Goal: Task Accomplishment & Management: Complete application form

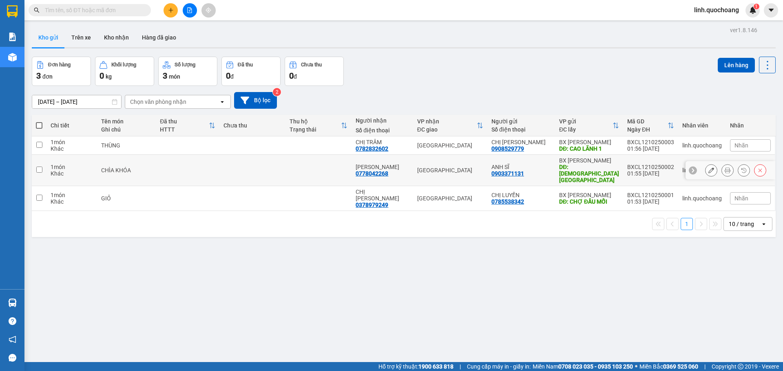
drag, startPoint x: 41, startPoint y: 168, endPoint x: 36, endPoint y: 198, distance: 30.1
click at [39, 172] on td at bounding box center [39, 170] width 15 height 31
checkbox input "true"
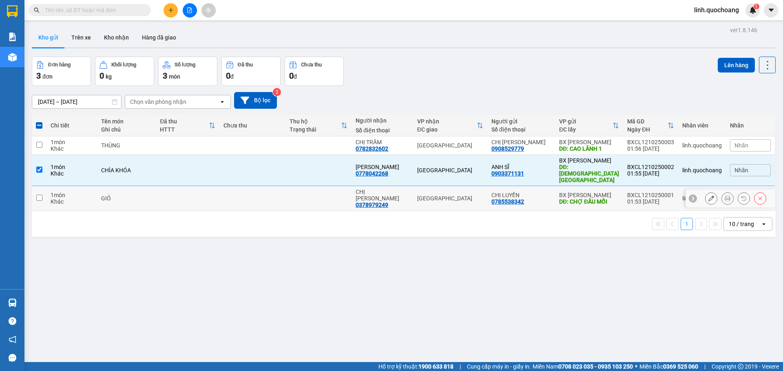
click at [36, 195] on input "checkbox" at bounding box center [39, 198] width 6 height 6
checkbox input "true"
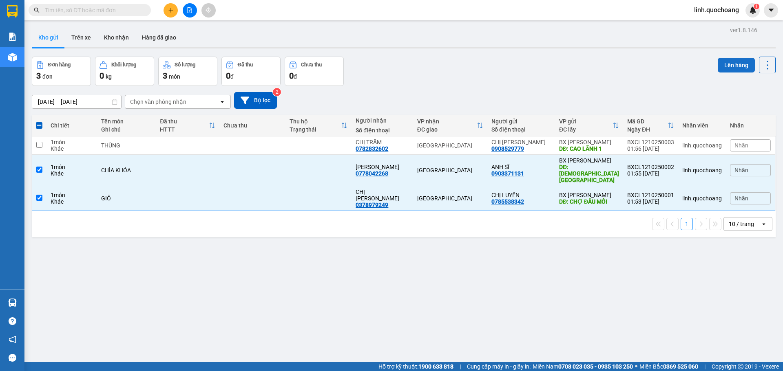
click at [721, 64] on button "Lên hàng" at bounding box center [735, 65] width 37 height 15
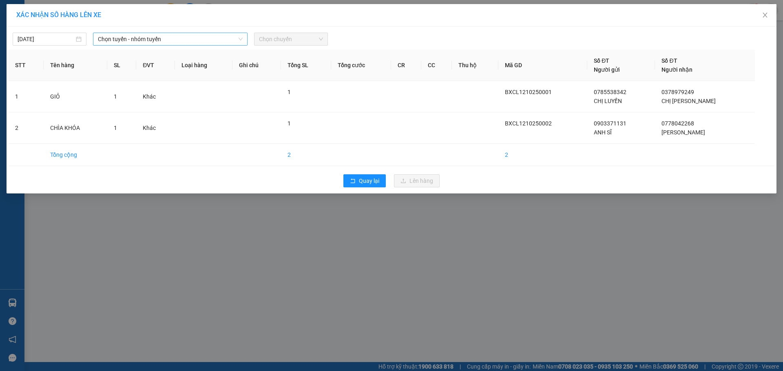
click at [240, 38] on icon "down" at bounding box center [240, 39] width 5 height 5
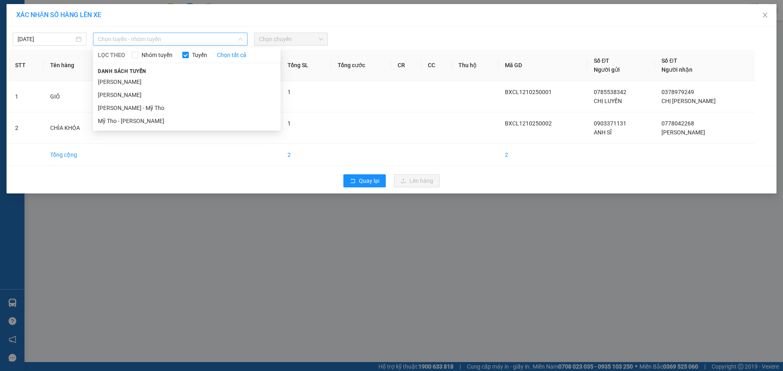
click at [234, 34] on span "Chọn tuyến - nhóm tuyến" at bounding box center [170, 39] width 145 height 12
click at [176, 74] on div "Danh sách tuyến Cao Lãnh - Hồ Chí Minh Hồ Chí Minh - Cao Lãnh Cao Lãnh - Mỹ Tho…" at bounding box center [186, 96] width 187 height 61
click at [172, 83] on li "Cao Lãnh - Hồ Chí Minh" at bounding box center [186, 81] width 187 height 13
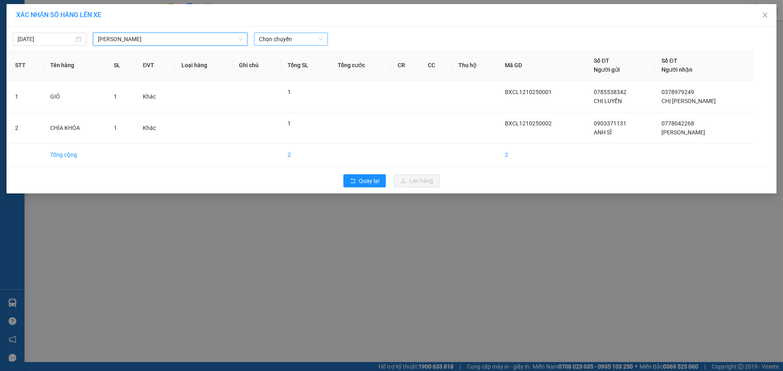
click at [316, 38] on span "Chọn chuyến" at bounding box center [291, 39] width 64 height 12
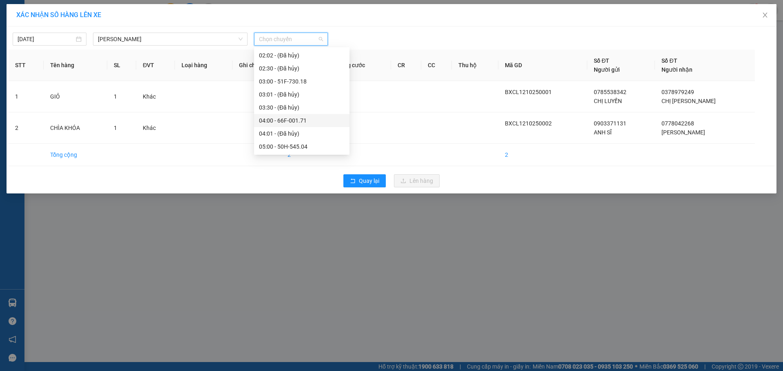
scroll to position [82, 0]
click at [283, 106] on div "05:00 - 50H-545.04" at bounding box center [302, 104] width 86 height 9
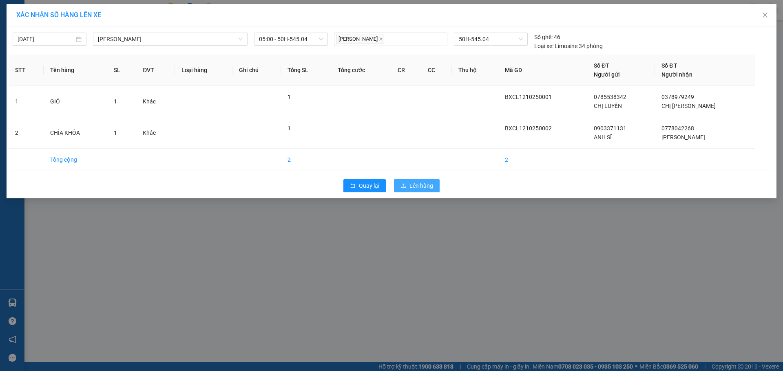
click at [419, 187] on span "Lên hàng" at bounding box center [421, 185] width 24 height 9
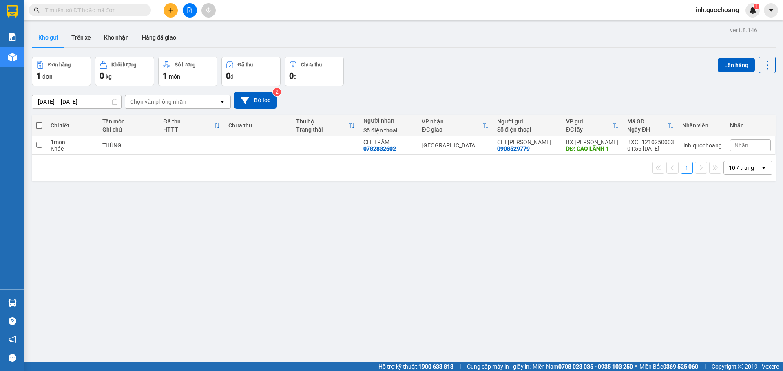
click at [173, 10] on icon "plus" at bounding box center [171, 10] width 6 height 6
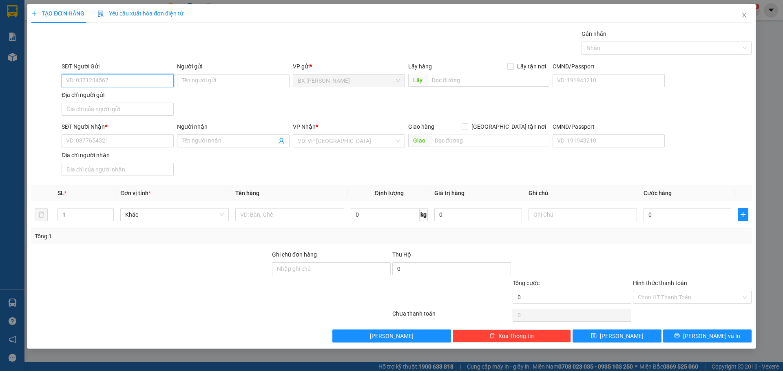
click at [105, 82] on input "SĐT Người Gửi" at bounding box center [118, 80] width 112 height 13
type input "0834569910"
click at [125, 98] on div "0834569910 - CHỊ Ý" at bounding box center [117, 97] width 102 height 9
type input "CHỊ Ý"
type input "0834569910"
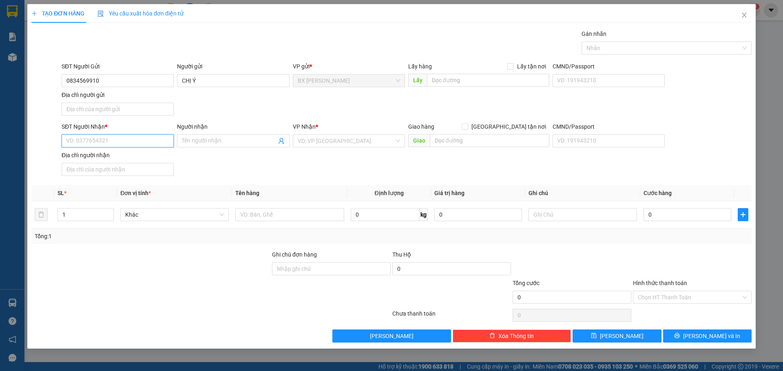
click at [100, 139] on input "SĐT Người Nhận *" at bounding box center [118, 141] width 112 height 13
click at [117, 172] on div "0795586817 - CHỊ PHƯƠNG" at bounding box center [117, 170] width 102 height 9
type input "0795586817"
type input "CHỊ PHƯƠNG"
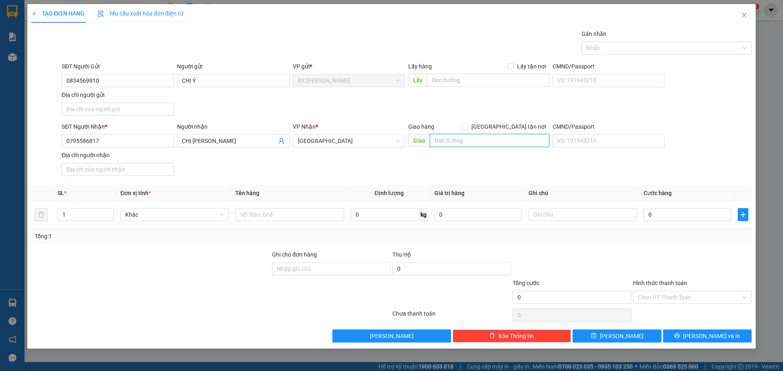
click at [457, 140] on input "text" at bounding box center [489, 140] width 119 height 13
type input "TRẠM THU PHÍ BẾN LỨC"
click at [72, 214] on input "1" at bounding box center [85, 215] width 55 height 12
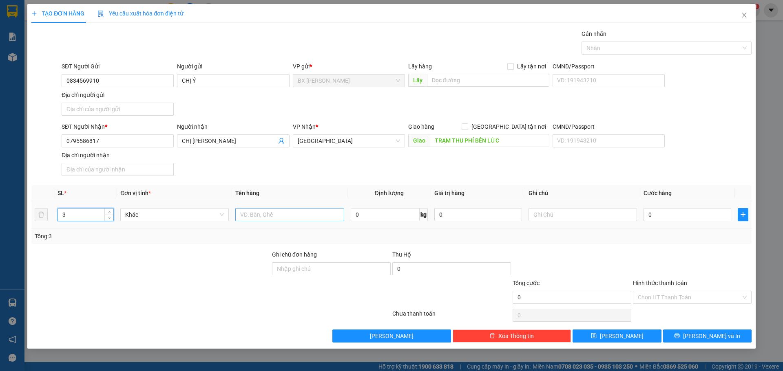
type input "3"
click at [258, 216] on input "text" at bounding box center [289, 214] width 108 height 13
type input "THÙNG"
click at [663, 214] on input "0" at bounding box center [687, 214] width 88 height 13
type input "1"
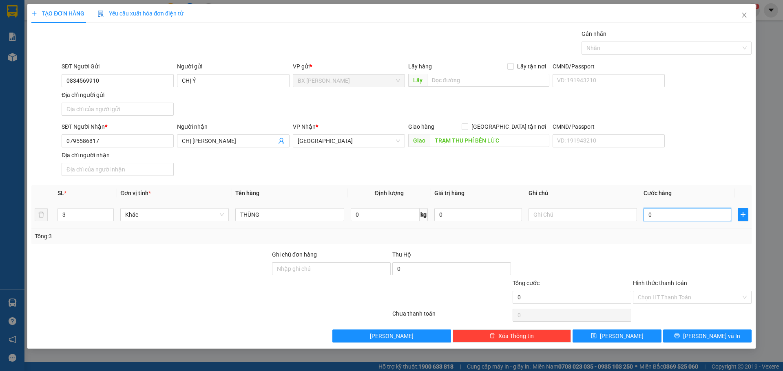
type input "1"
type input "14"
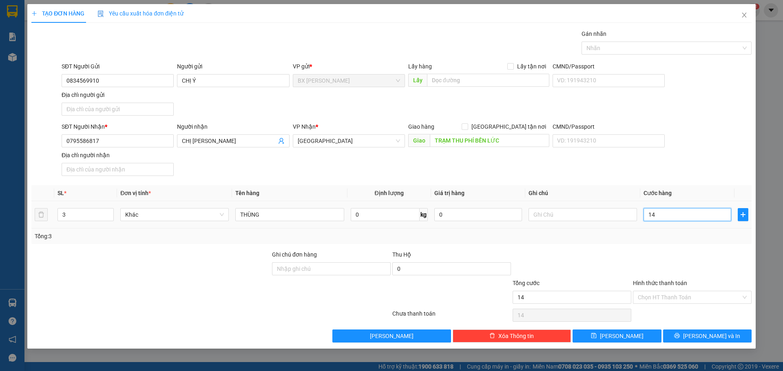
type input "140"
type input "1.400"
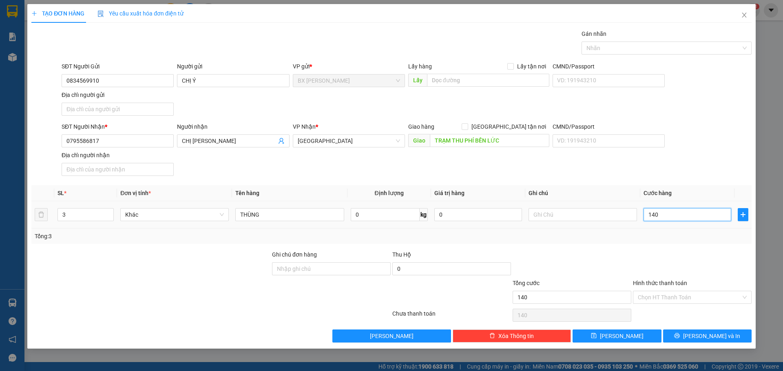
type input "1.400"
type input "14.000"
type input "140.000"
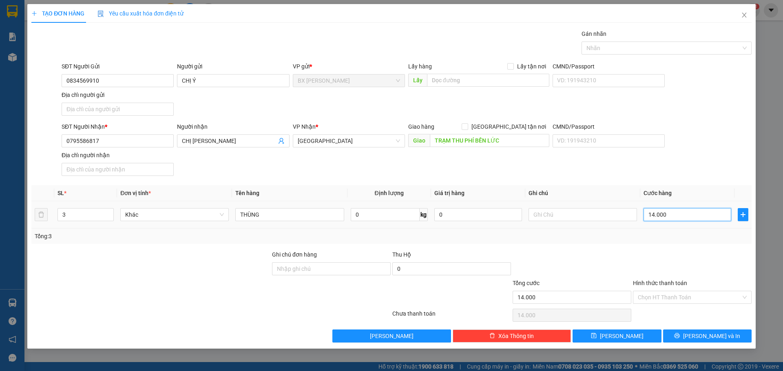
type input "140.000"
click at [738, 295] on input "Hình thức thanh toán" at bounding box center [688, 297] width 103 height 12
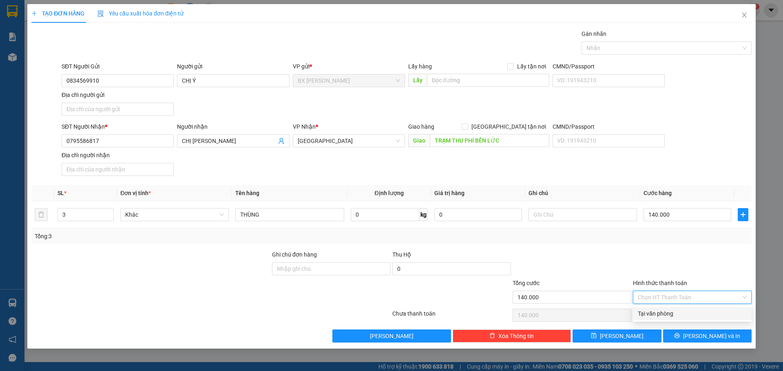
click at [663, 316] on div "Tại văn phòng" at bounding box center [691, 313] width 109 height 9
type input "0"
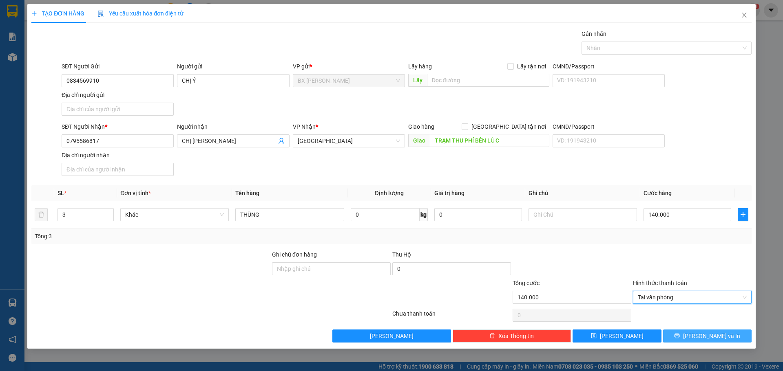
click at [679, 338] on icon "printer" at bounding box center [677, 336] width 6 height 6
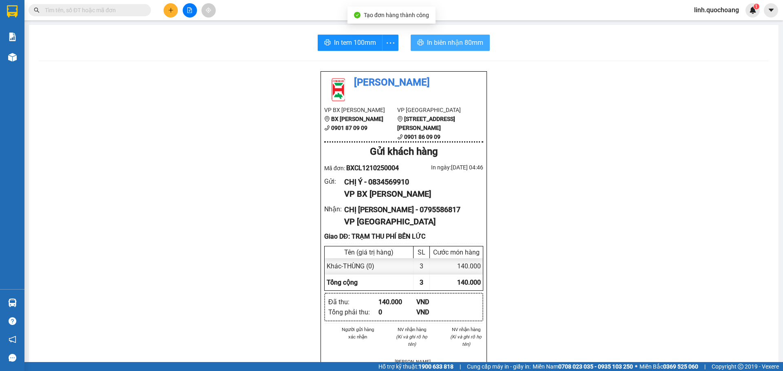
click at [433, 39] on span "In biên nhận 80mm" at bounding box center [455, 42] width 56 height 10
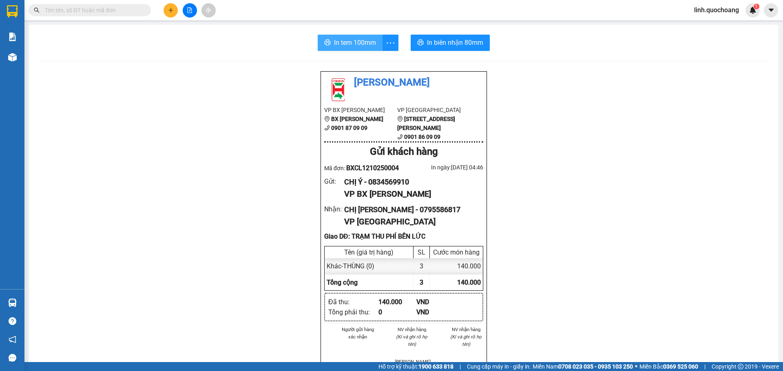
click at [365, 42] on span "In tem 100mm" at bounding box center [355, 42] width 42 height 10
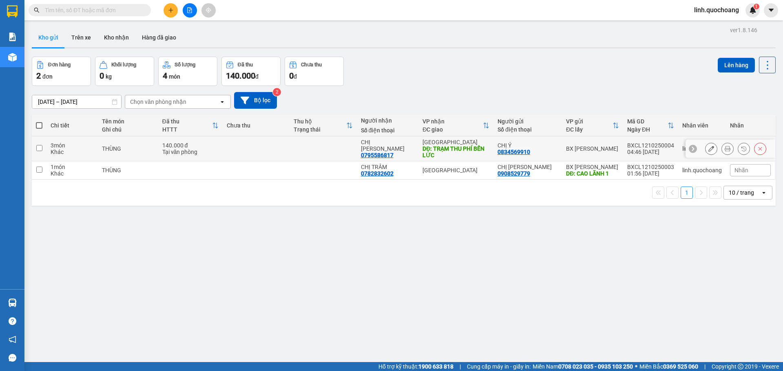
click at [40, 148] on input "checkbox" at bounding box center [39, 148] width 6 height 6
checkbox input "true"
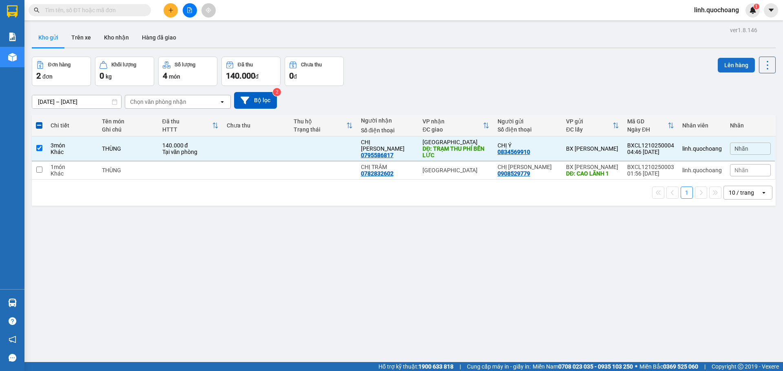
click at [720, 64] on button "Lên hàng" at bounding box center [735, 65] width 37 height 15
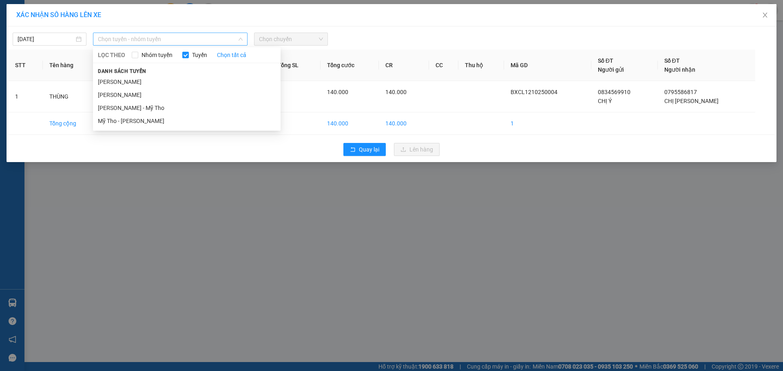
click at [235, 36] on span "Chọn tuyến - nhóm tuyến" at bounding box center [170, 39] width 145 height 12
click at [185, 79] on li "[PERSON_NAME]" at bounding box center [186, 81] width 187 height 13
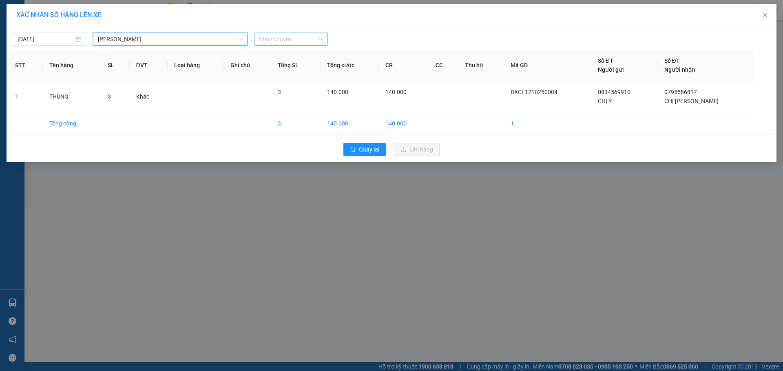
click at [311, 34] on span "Chọn chuyến" at bounding box center [291, 39] width 64 height 12
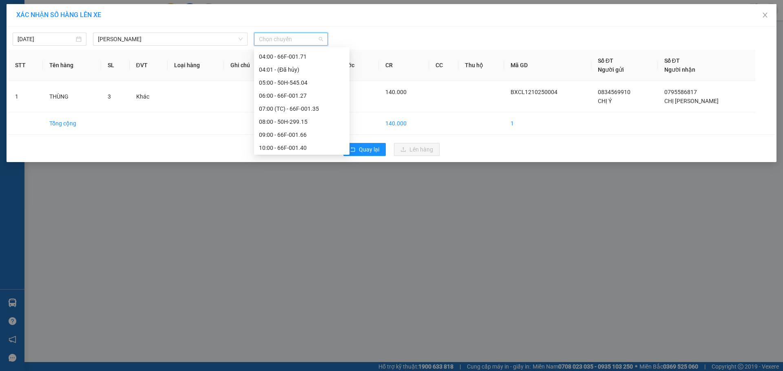
scroll to position [122, 0]
click at [293, 60] on div "05:00 - 50H-545.04" at bounding box center [302, 63] width 86 height 9
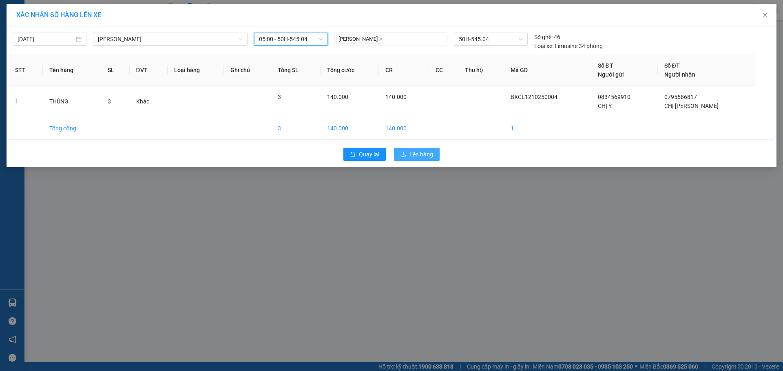
click at [422, 153] on span "Lên hàng" at bounding box center [421, 154] width 24 height 9
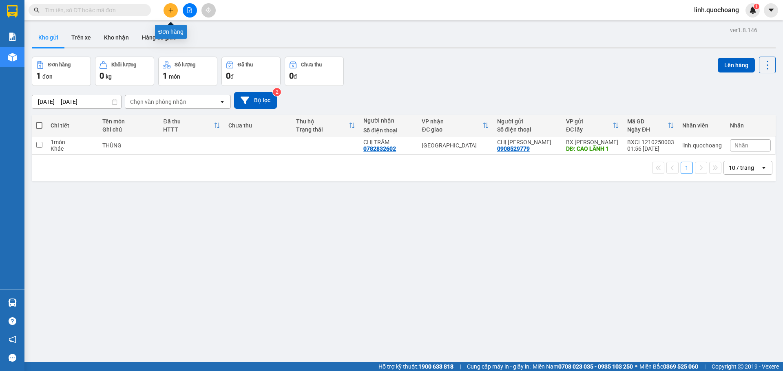
click at [168, 12] on icon "plus" at bounding box center [171, 10] width 6 height 6
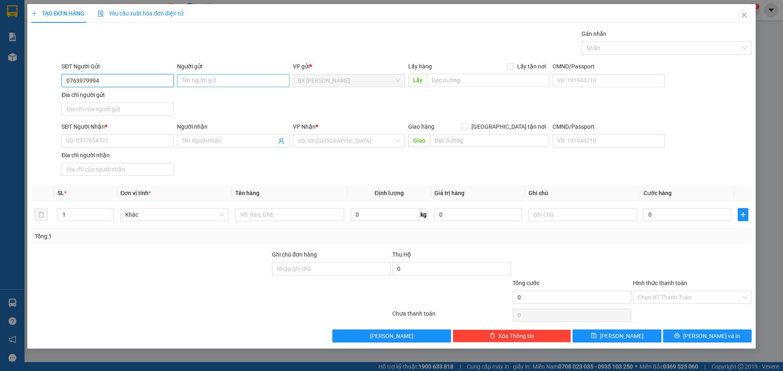
type input "0763979994"
click at [221, 80] on input "Người gửi" at bounding box center [233, 80] width 112 height 13
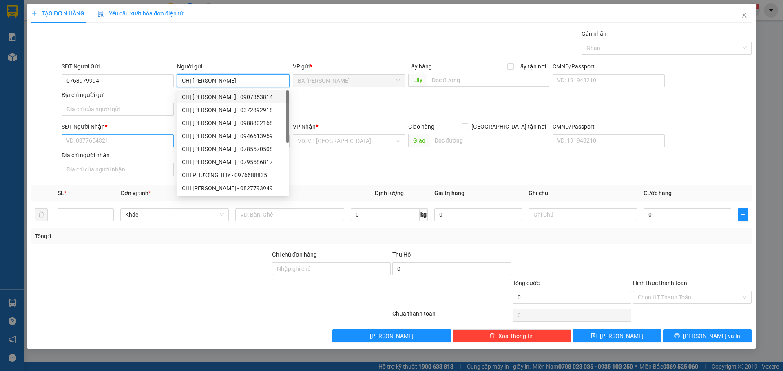
type input "CHỊ PHƯƠNG"
click at [71, 138] on input "SĐT Người Nhận *" at bounding box center [118, 141] width 112 height 13
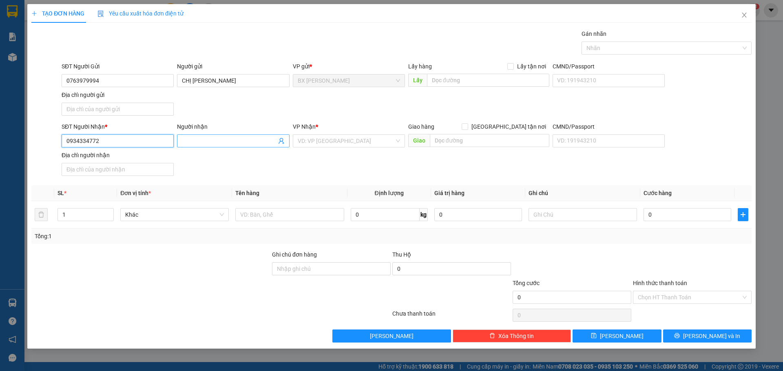
type input "0934334772"
click at [213, 139] on input "Người nhận" at bounding box center [229, 141] width 94 height 9
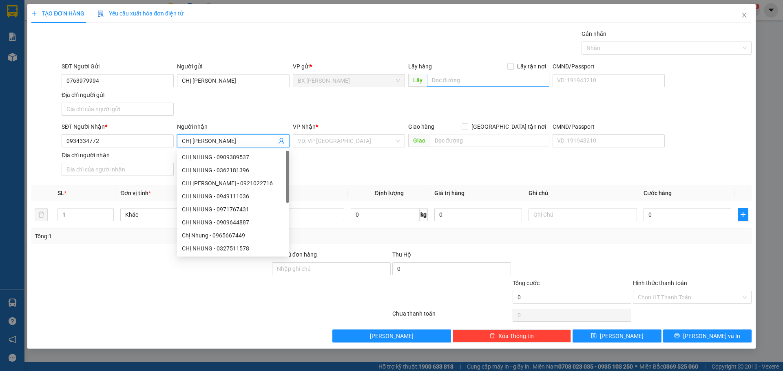
type input "CHỊ [PERSON_NAME]"
click at [489, 80] on input "text" at bounding box center [488, 80] width 122 height 13
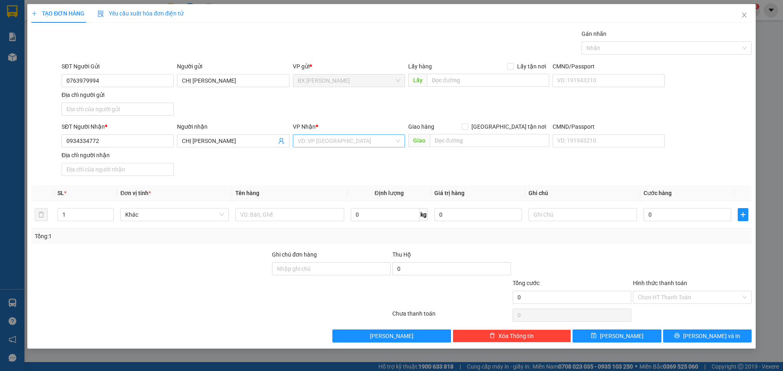
click at [357, 136] on input "search" at bounding box center [346, 141] width 97 height 12
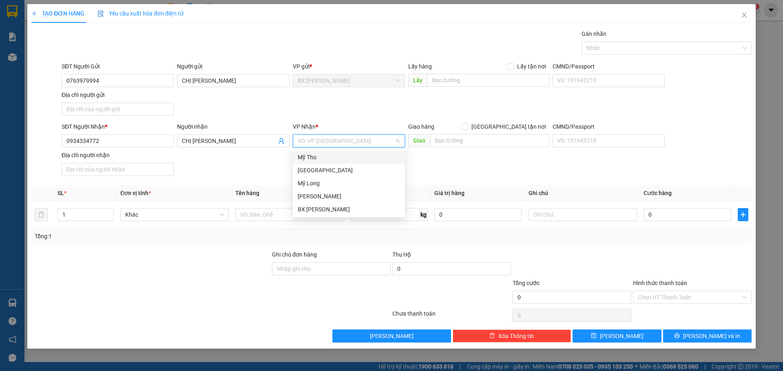
click at [324, 157] on div "Mỹ Tho" at bounding box center [349, 157] width 102 height 9
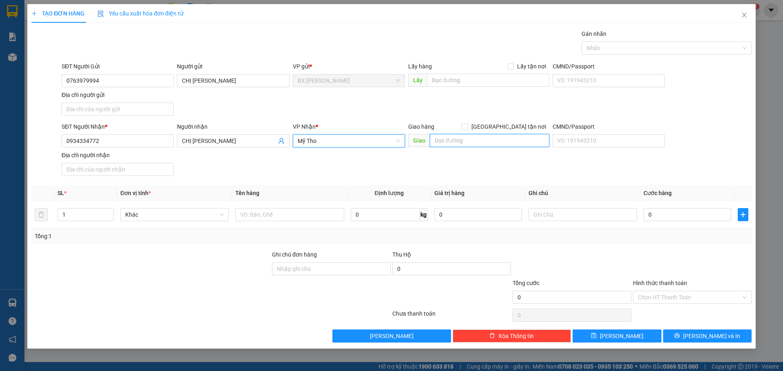
click at [477, 141] on input "text" at bounding box center [489, 140] width 119 height 13
click at [439, 138] on input "MẾN XE MỸ THO" at bounding box center [489, 140] width 119 height 13
click at [499, 137] on input "BẾN XE MỸ THO" at bounding box center [489, 140] width 119 height 13
type input "BẾN XE MỸ THO"
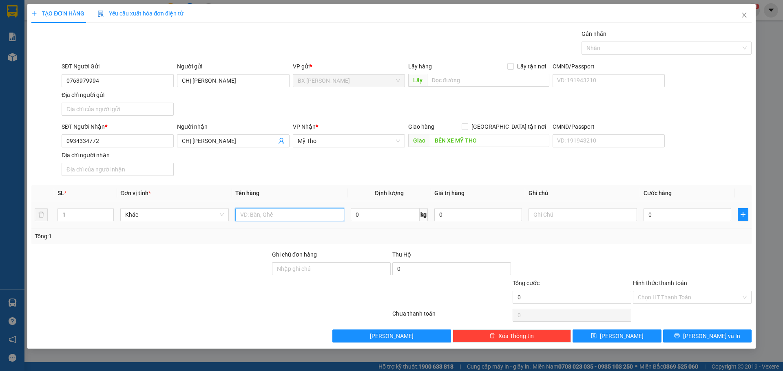
click at [287, 218] on input "text" at bounding box center [289, 214] width 108 height 13
click at [68, 213] on input "1" at bounding box center [85, 215] width 55 height 12
type input "2"
click at [275, 214] on input "text" at bounding box center [289, 214] width 108 height 13
type input "THÙNG"
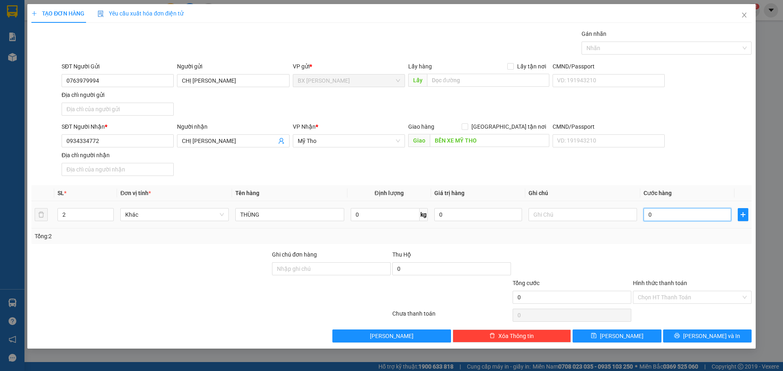
click at [665, 212] on input "0" at bounding box center [687, 214] width 88 height 13
type input "1"
type input "16"
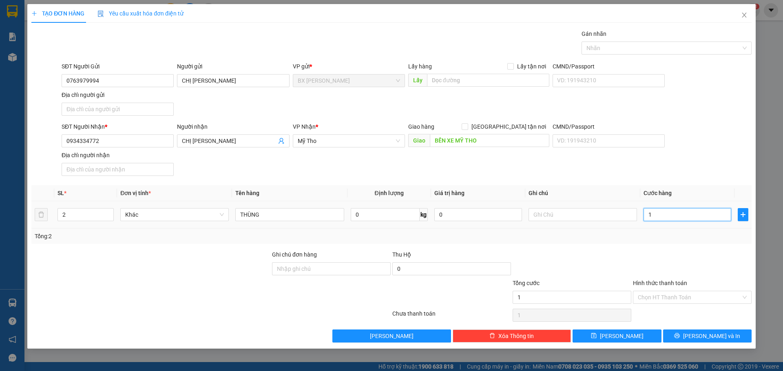
type input "16"
type input "160"
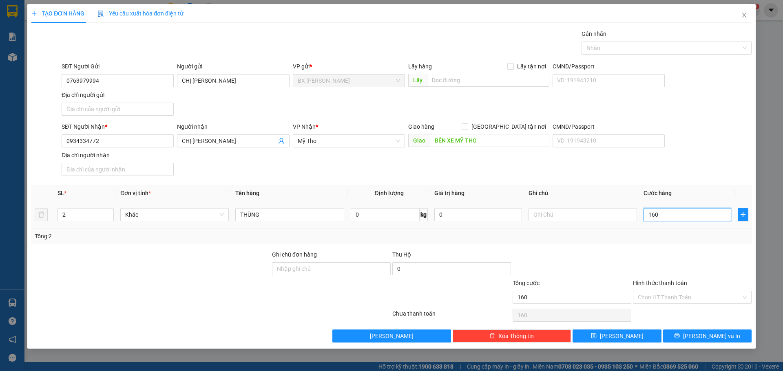
type input "1.600"
type input "16.000"
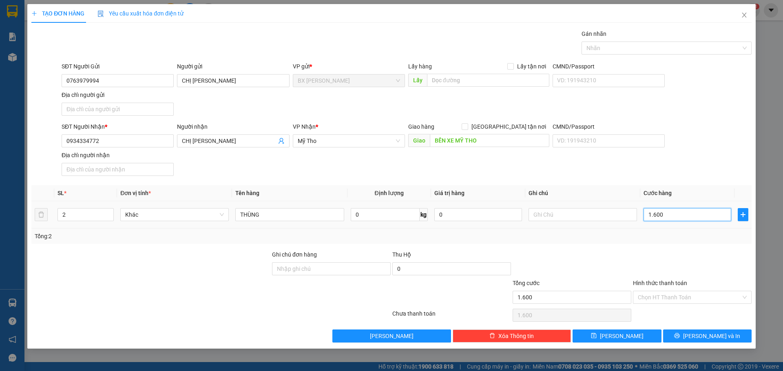
type input "16.000"
type input "160.000"
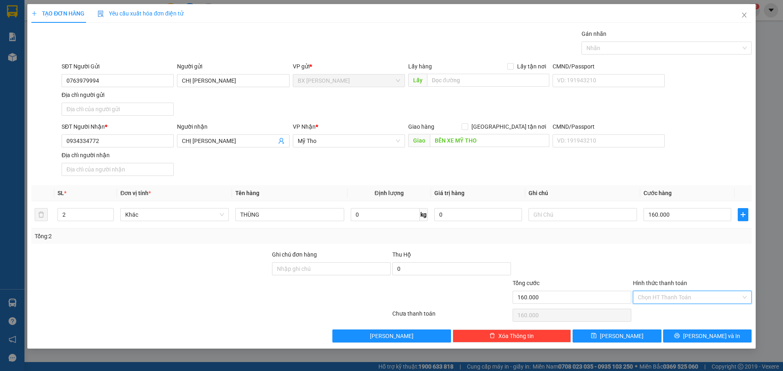
click at [691, 299] on input "Hình thức thanh toán" at bounding box center [688, 297] width 103 height 12
click at [681, 314] on div "Tại văn phòng" at bounding box center [691, 313] width 109 height 9
type input "0"
click at [679, 337] on icon "printer" at bounding box center [676, 335] width 5 height 5
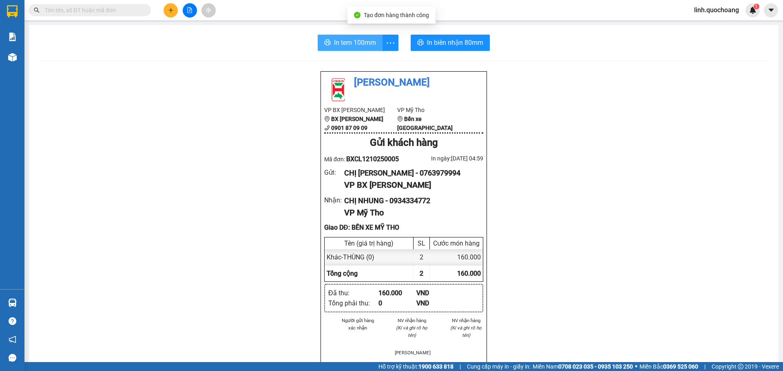
click at [359, 43] on span "In tem 100mm" at bounding box center [355, 42] width 42 height 10
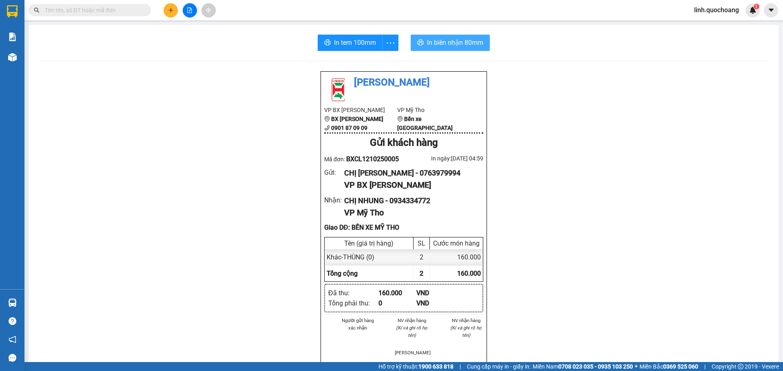
click at [459, 39] on span "In biên nhận 80mm" at bounding box center [455, 42] width 56 height 10
drag, startPoint x: 359, startPoint y: 38, endPoint x: 374, endPoint y: 42, distance: 16.1
click at [359, 38] on span "In tem 100mm" at bounding box center [355, 42] width 42 height 10
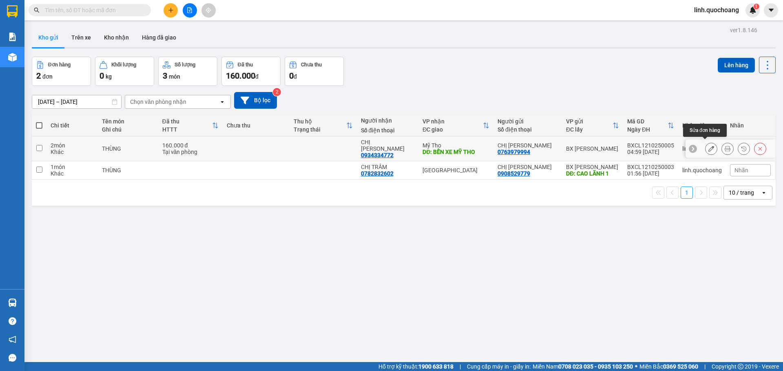
click at [708, 146] on icon at bounding box center [711, 149] width 6 height 6
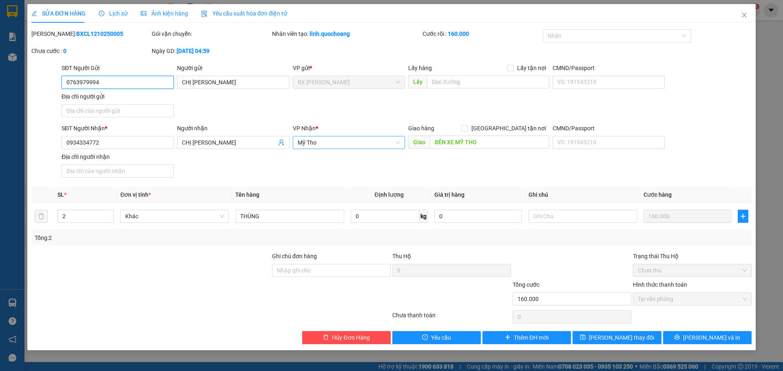
click at [398, 141] on span "Mỹ Tho" at bounding box center [349, 143] width 102 height 12
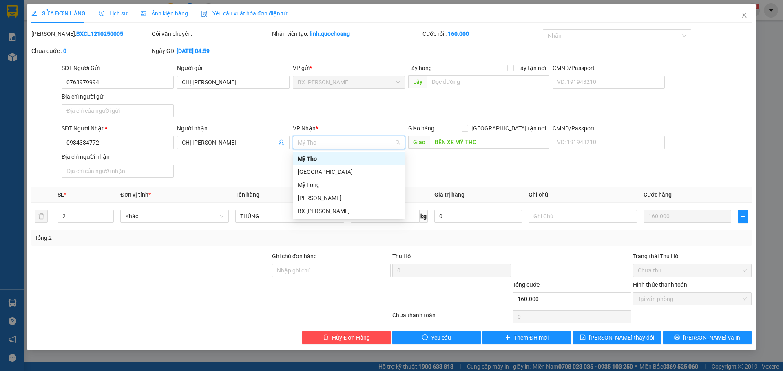
click at [353, 159] on div "Mỹ Tho" at bounding box center [349, 158] width 102 height 9
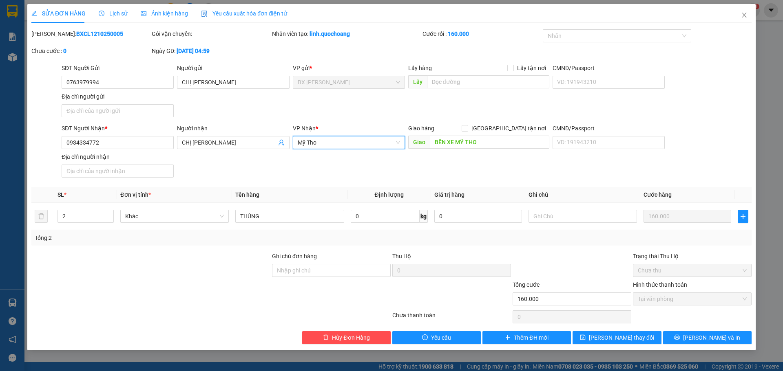
click at [396, 143] on span "Mỹ Tho" at bounding box center [349, 143] width 102 height 12
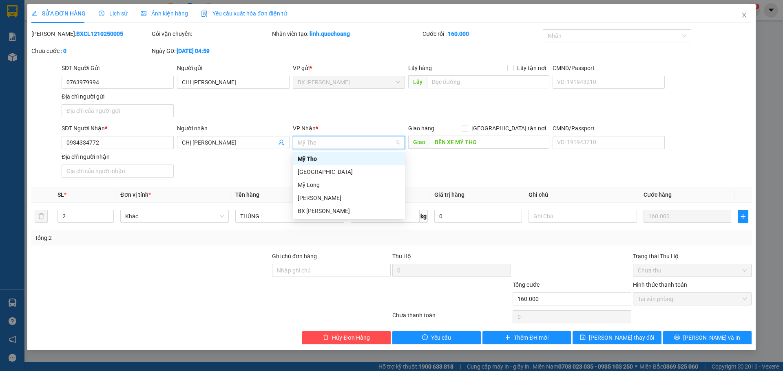
click at [499, 176] on div "SĐT Người Nhận * 0934334772 Người nhận CHỊ NHUNG VP Nhận * Mỹ Tho Giao hàng Gia…" at bounding box center [406, 152] width 693 height 57
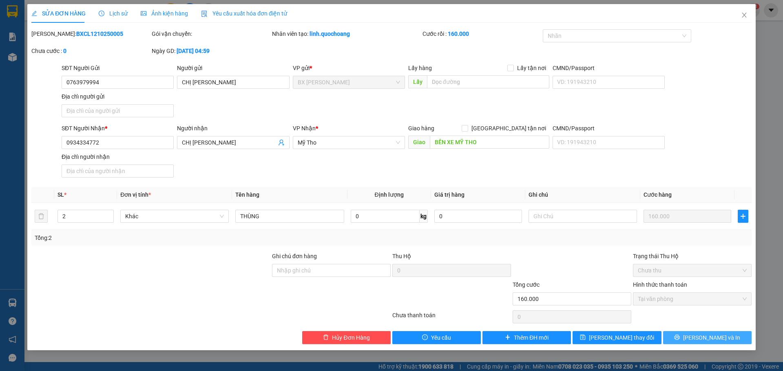
click at [716, 337] on span "[PERSON_NAME] và In" at bounding box center [711, 337] width 57 height 9
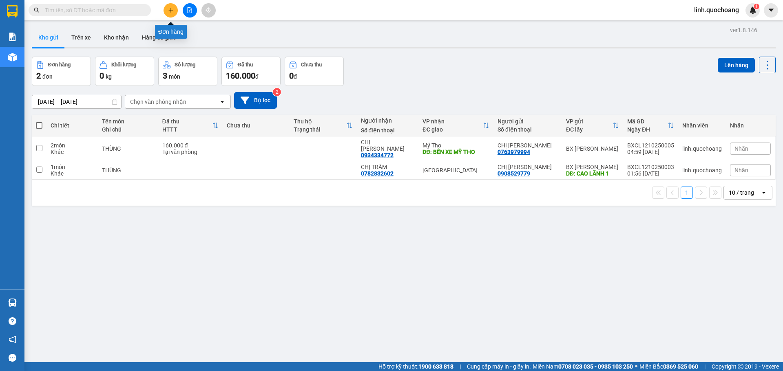
click at [172, 6] on button at bounding box center [170, 10] width 14 height 14
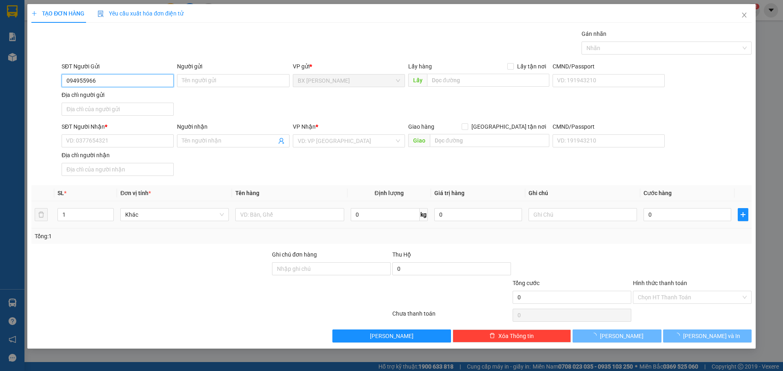
type input "0949559661"
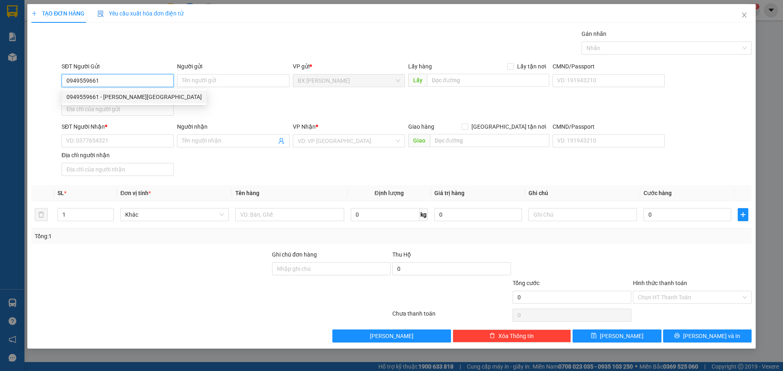
click at [136, 97] on div "0949559661 - PHẠM PHÚ QUỐC" at bounding box center [133, 97] width 135 height 9
type input "[PERSON_NAME][GEOGRAPHIC_DATA]"
type input "0949559661"
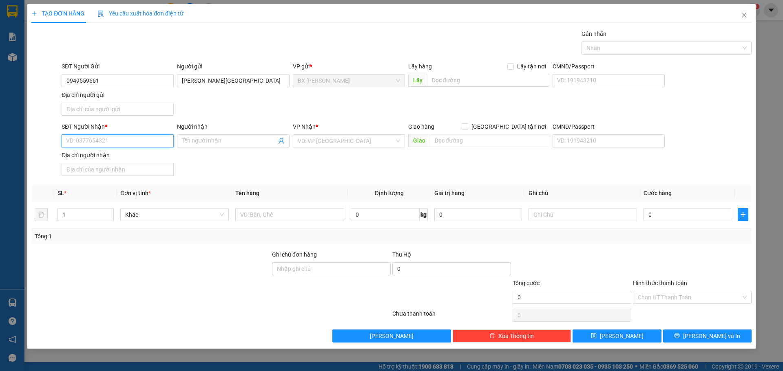
click at [122, 141] on input "SĐT Người Nhận *" at bounding box center [118, 141] width 112 height 13
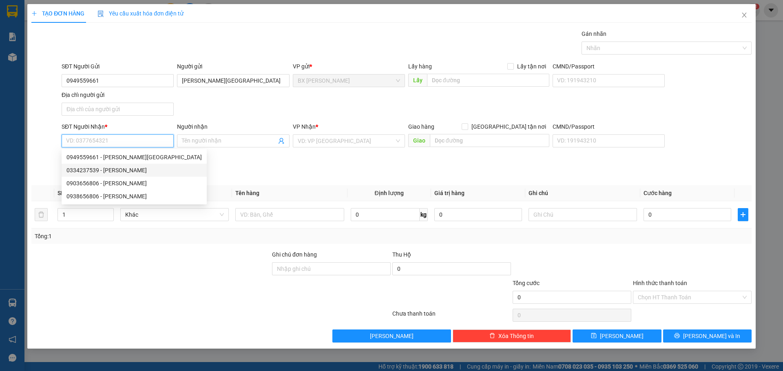
click at [129, 170] on div "0334237539 - PHẠM QUỐC KHÁNH" at bounding box center [133, 170] width 135 height 9
type input "0334237539"
type input "[PERSON_NAME]"
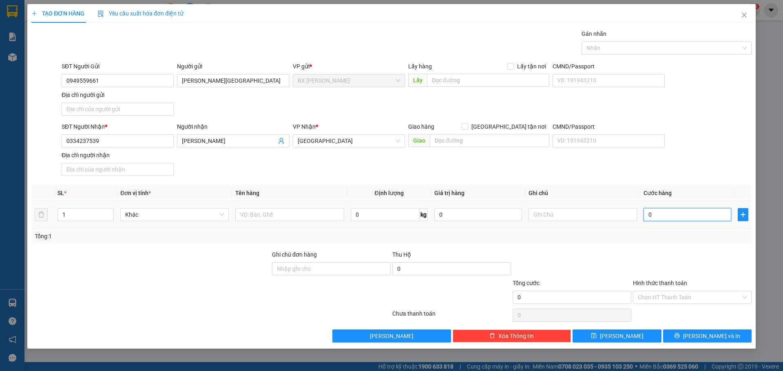
click at [677, 213] on input "0" at bounding box center [687, 214] width 88 height 13
type input "7"
type input "70"
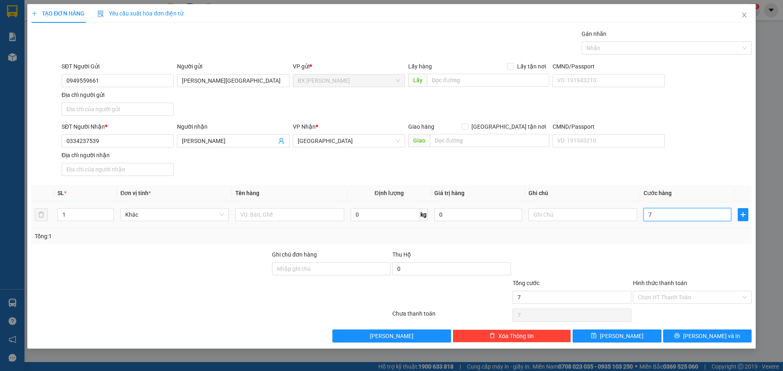
type input "70"
type input "700"
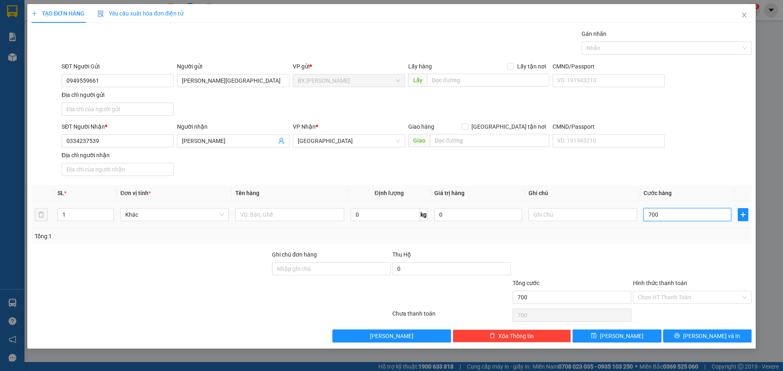
type input "7.000"
type input "70.000"
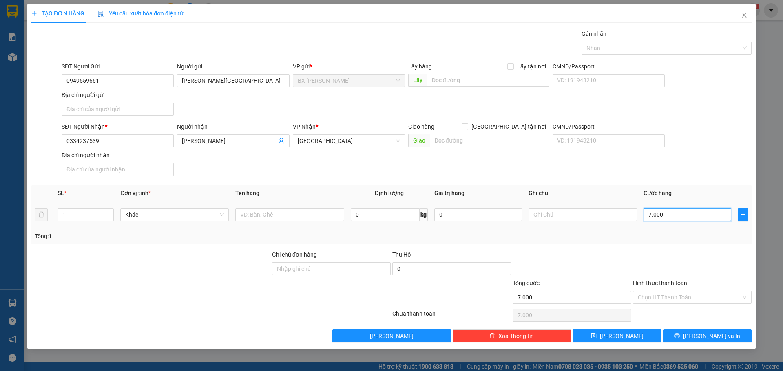
type input "70.000"
click at [269, 216] on input "text" at bounding box center [289, 214] width 108 height 13
click at [84, 214] on input "1" at bounding box center [85, 215] width 55 height 12
type input "2"
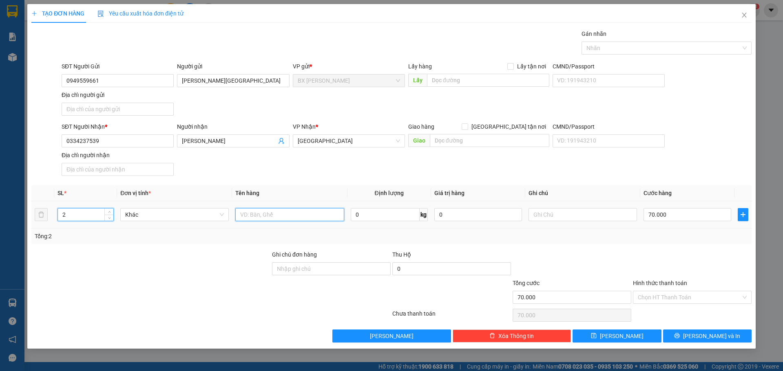
click at [273, 216] on input "text" at bounding box center [289, 214] width 108 height 13
type input "BAO"
click at [668, 294] on input "Hình thức thanh toán" at bounding box center [688, 297] width 103 height 12
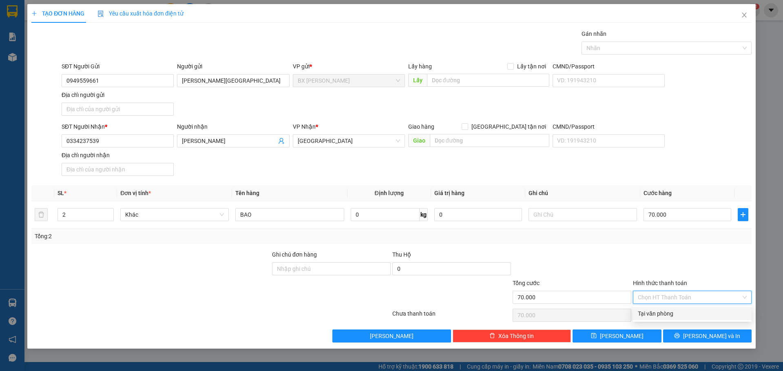
click at [667, 312] on div "Tại văn phòng" at bounding box center [691, 313] width 109 height 9
type input "0"
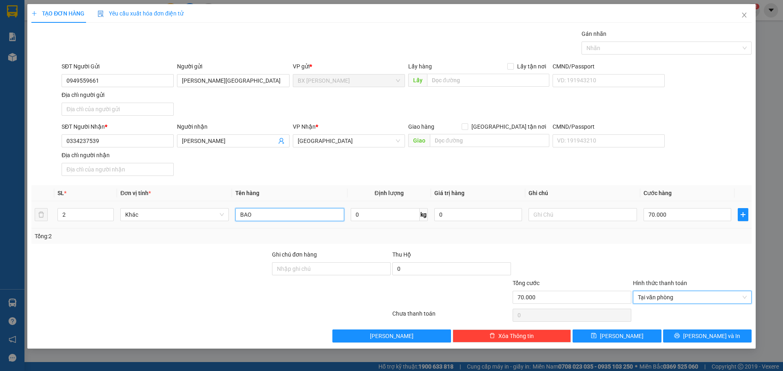
click at [268, 214] on input "BAO" at bounding box center [289, 214] width 108 height 13
type input "BỌC"
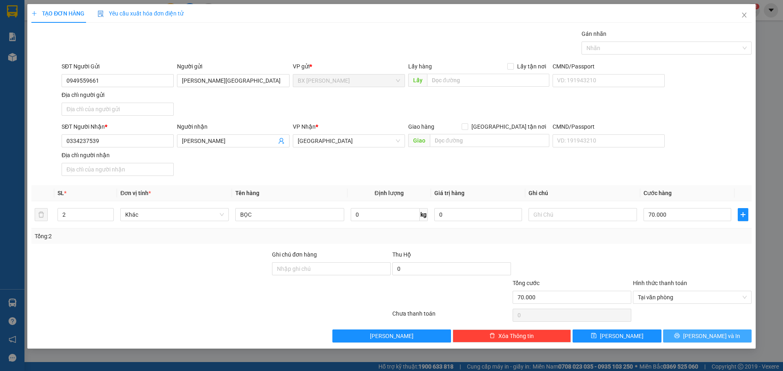
click at [701, 335] on span "Lưu và In" at bounding box center [711, 336] width 57 height 9
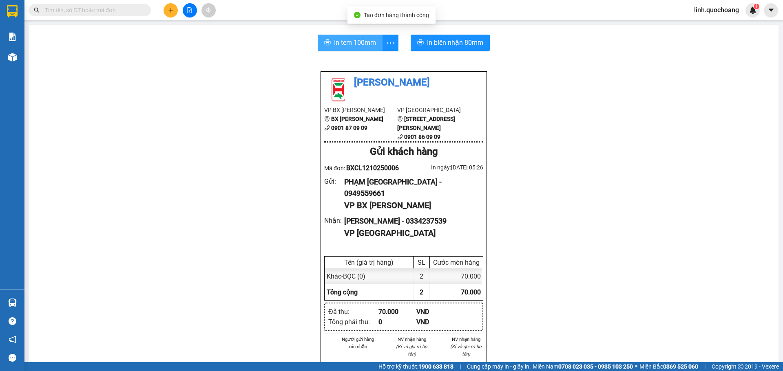
click at [370, 40] on span "In tem 100mm" at bounding box center [355, 42] width 42 height 10
click at [372, 45] on span "In tem 100mm" at bounding box center [355, 42] width 42 height 10
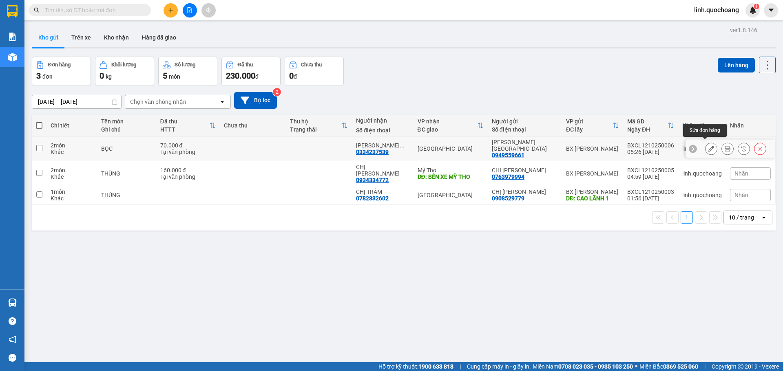
click at [708, 146] on icon at bounding box center [711, 149] width 6 height 6
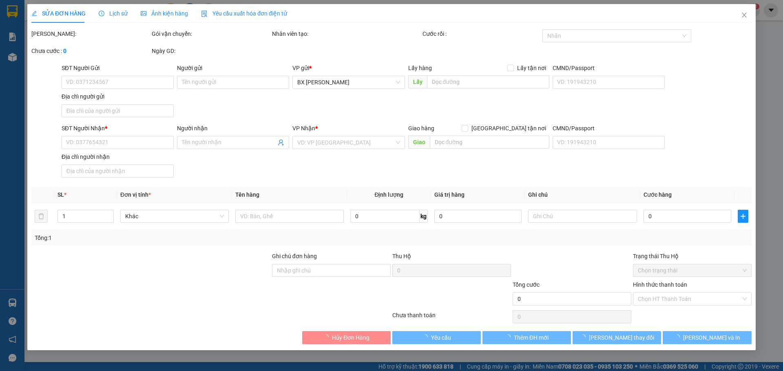
type input "0949559661"
type input "[PERSON_NAME][GEOGRAPHIC_DATA]"
type input "0334237539"
type input "[PERSON_NAME]"
type input "70.000"
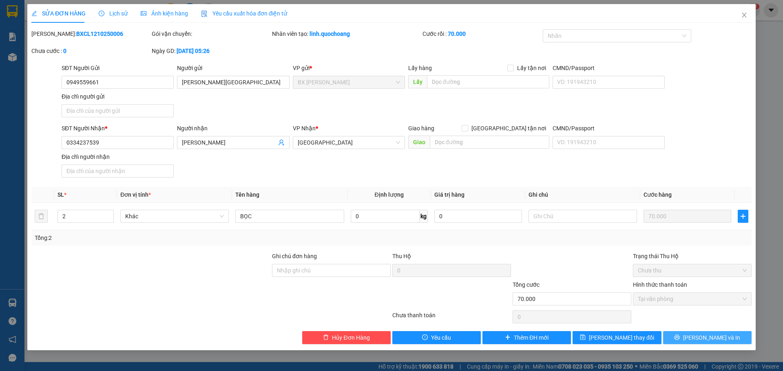
click at [722, 338] on span "[PERSON_NAME] và In" at bounding box center [711, 337] width 57 height 9
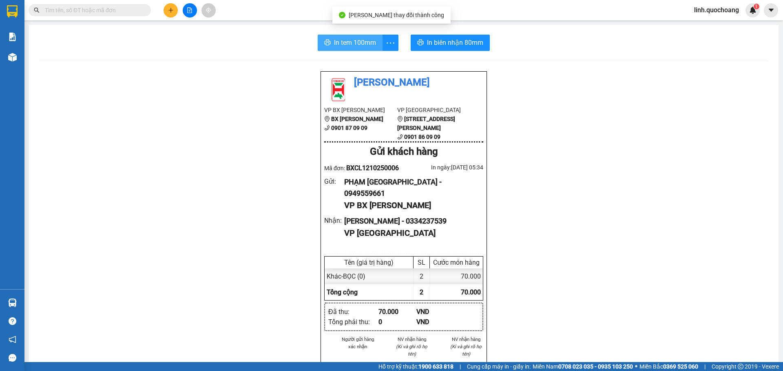
click at [355, 42] on span "In tem 100mm" at bounding box center [355, 42] width 42 height 10
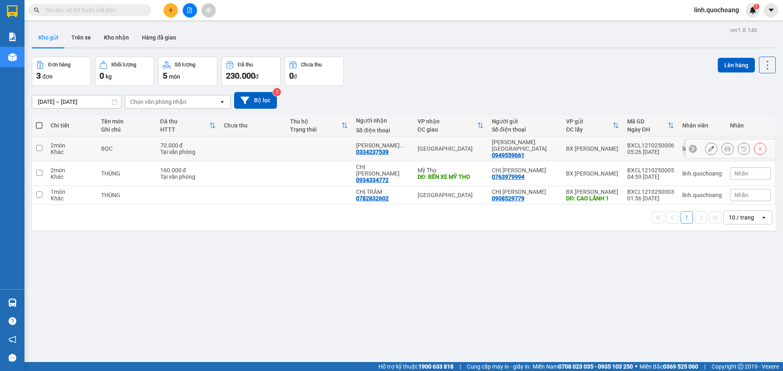
click at [41, 145] on input "checkbox" at bounding box center [39, 148] width 6 height 6
checkbox input "true"
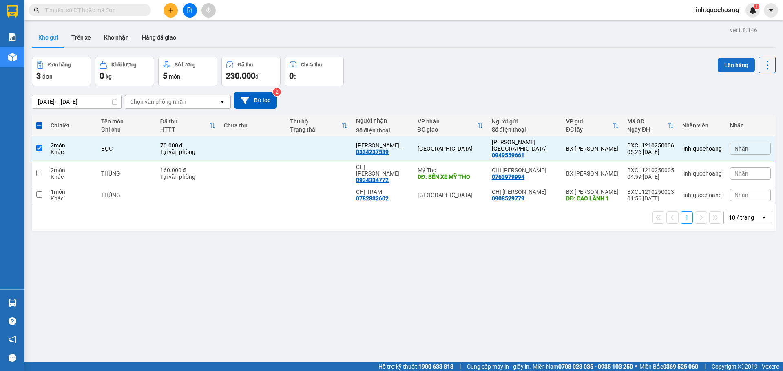
click at [730, 62] on button "Lên hàng" at bounding box center [735, 65] width 37 height 15
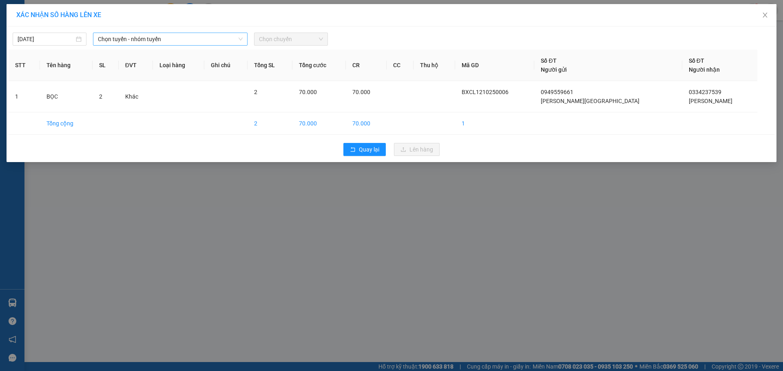
click at [222, 39] on span "Chọn tuyến - nhóm tuyến" at bounding box center [170, 39] width 145 height 12
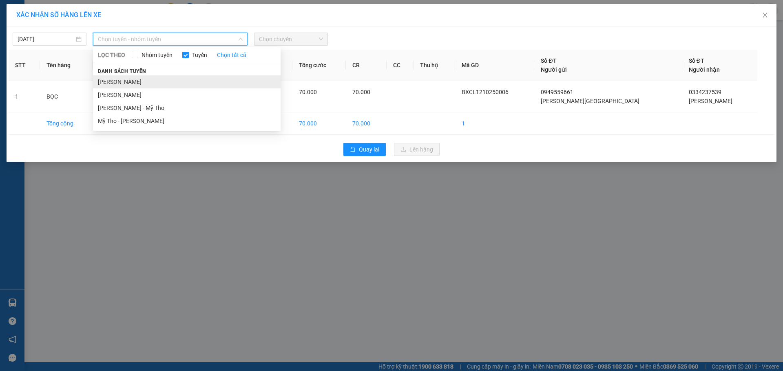
click at [154, 80] on li "[PERSON_NAME]" at bounding box center [186, 81] width 187 height 13
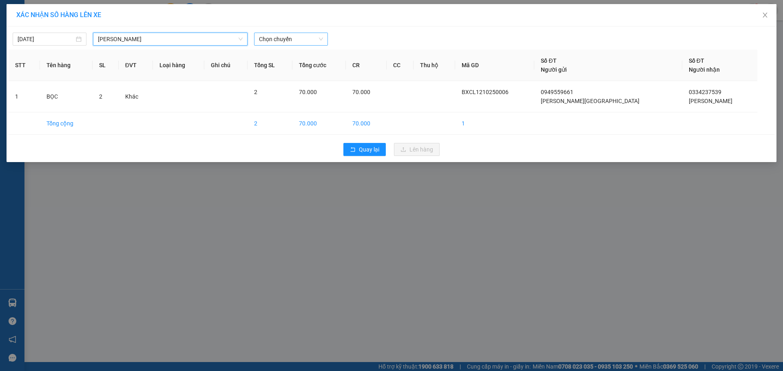
click at [293, 37] on span "Chọn chuyến" at bounding box center [291, 39] width 64 height 12
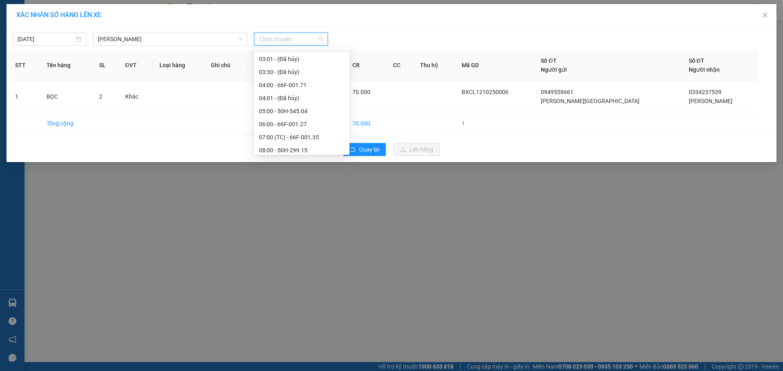
scroll to position [82, 0]
click at [280, 116] on div "06:00 - 66F-001.27" at bounding box center [302, 117] width 86 height 9
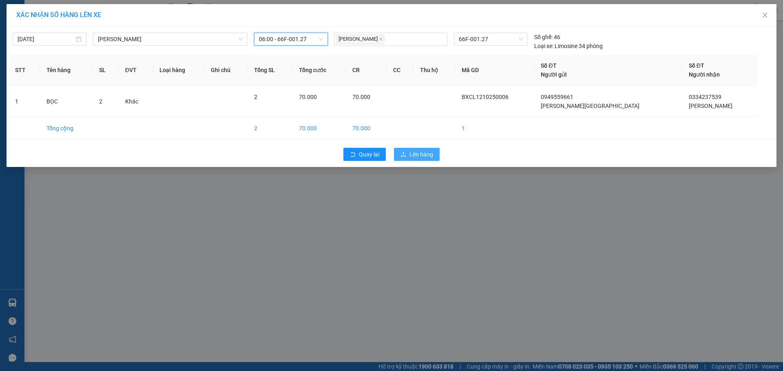
click at [408, 154] on button "Lên hàng" at bounding box center [417, 154] width 46 height 13
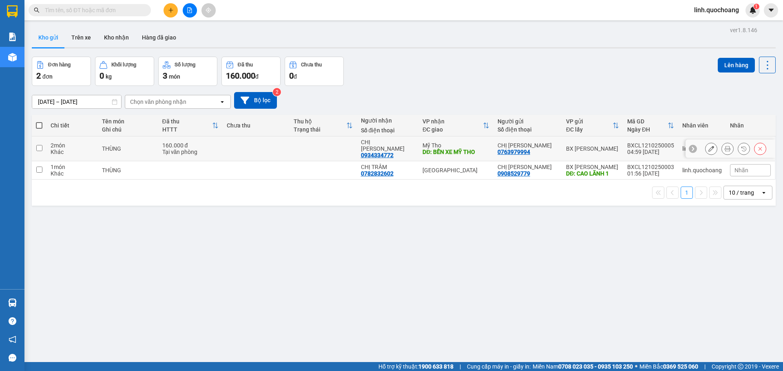
click at [37, 146] on input "checkbox" at bounding box center [39, 148] width 6 height 6
checkbox input "true"
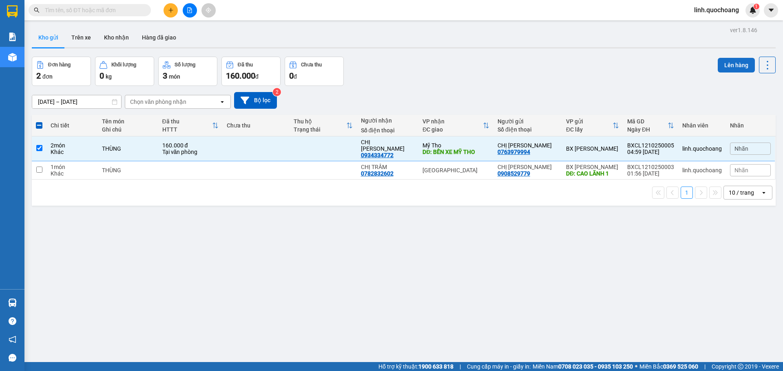
click at [725, 65] on button "Lên hàng" at bounding box center [735, 65] width 37 height 15
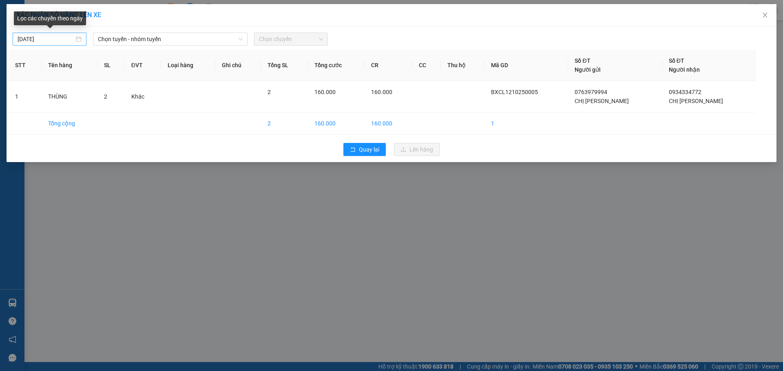
click at [79, 41] on div "[DATE]" at bounding box center [50, 39] width 64 height 9
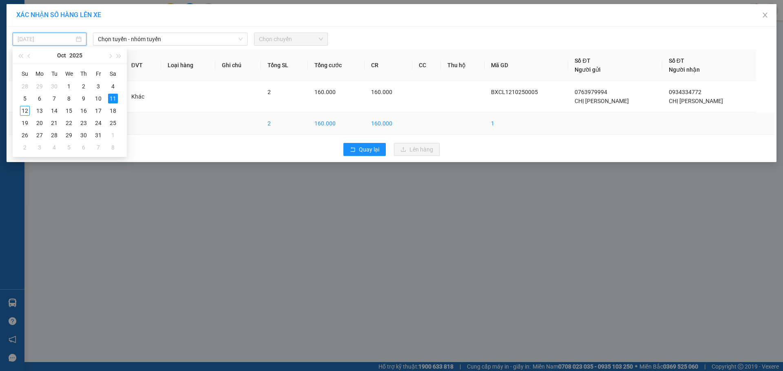
click at [27, 112] on div "12" at bounding box center [25, 111] width 10 height 10
type input "[DATE]"
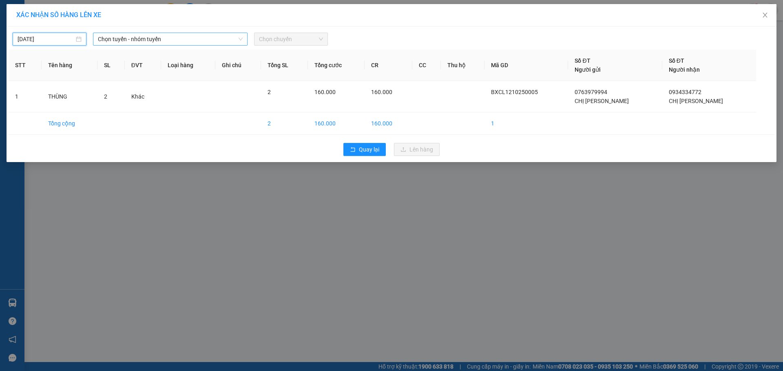
click at [237, 32] on div "[DATE] Chọn tuyến - nhóm tuyến Chọn chuyến" at bounding box center [391, 37] width 765 height 17
click at [237, 36] on span "Chọn tuyến - nhóm tuyến" at bounding box center [170, 39] width 145 height 12
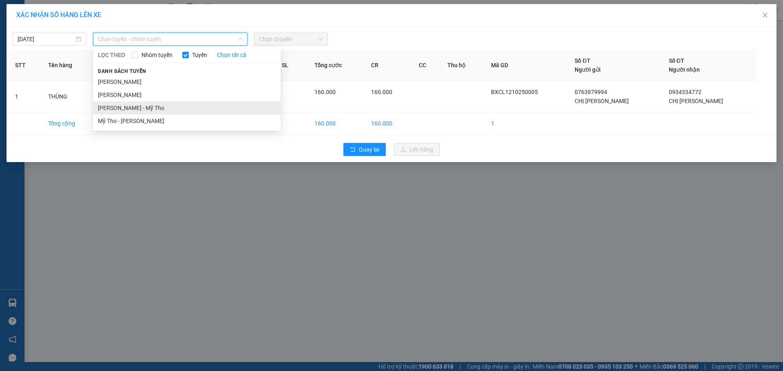
click at [157, 108] on li "[PERSON_NAME] - Mỹ Tho" at bounding box center [186, 107] width 187 height 13
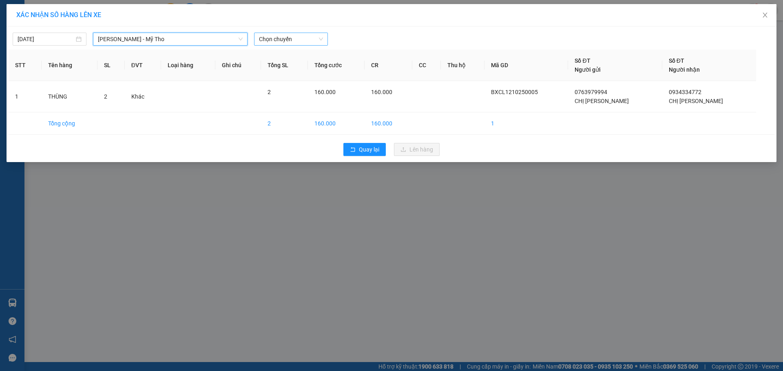
click at [280, 38] on span "Chọn chuyến" at bounding box center [291, 39] width 64 height 12
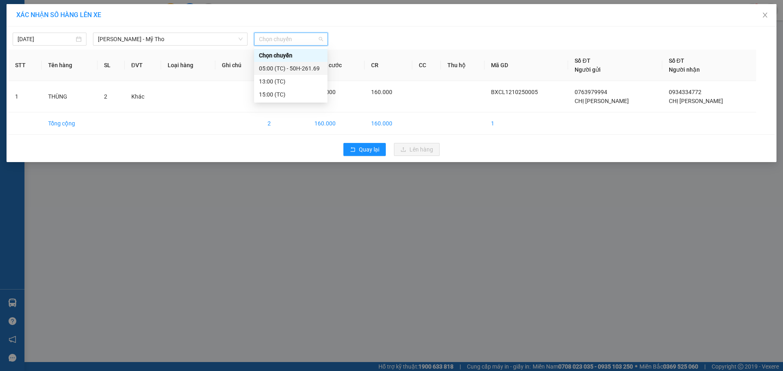
click at [278, 68] on div "05:00 (TC) - 50H-261.69" at bounding box center [291, 68] width 64 height 9
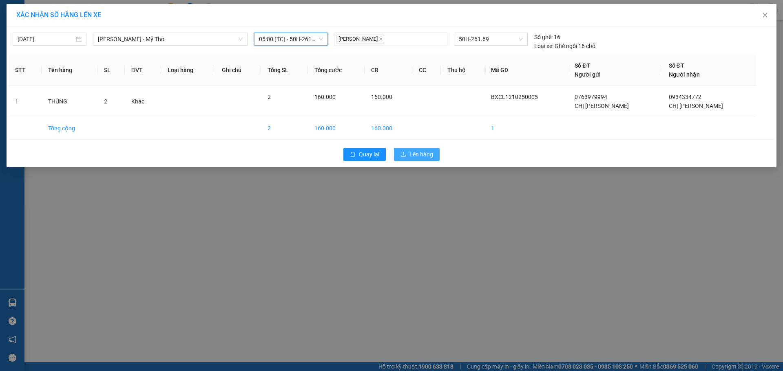
click at [412, 152] on span "Lên hàng" at bounding box center [421, 154] width 24 height 9
